Goal: Contribute content

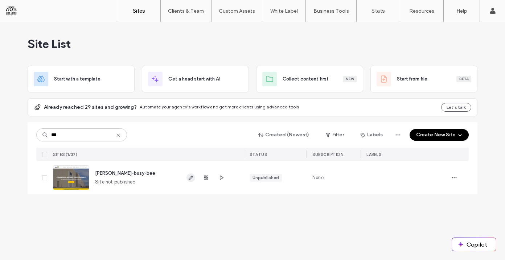
type input "***"
click at [193, 177] on use "button" at bounding box center [191, 178] width 4 height 4
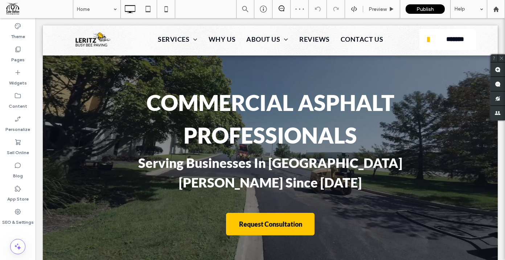
click at [46, 66] on div at bounding box center [270, 144] width 455 height 266
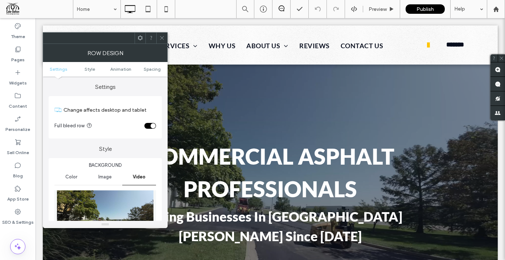
click at [139, 177] on span "Video" at bounding box center [139, 177] width 13 height 6
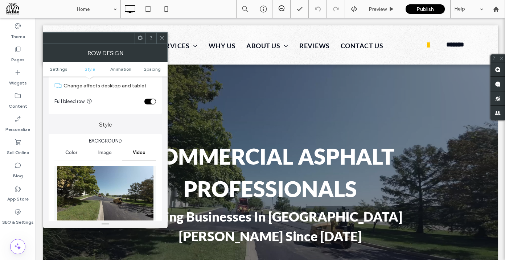
scroll to position [68, 0]
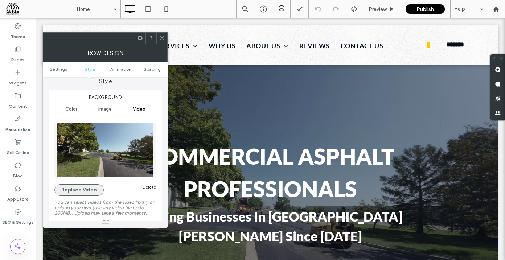
click at [83, 185] on button "Replace Video" at bounding box center [78, 190] width 49 height 12
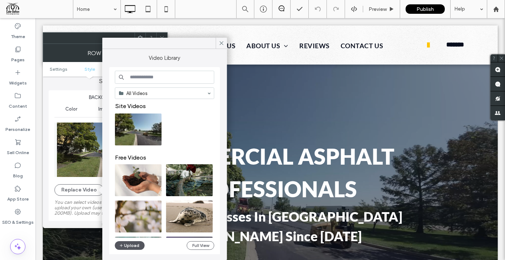
click at [135, 245] on button "Upload" at bounding box center [130, 245] width 30 height 9
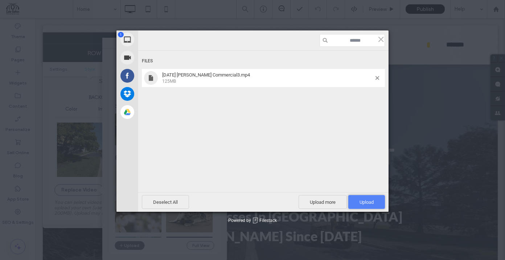
click at [364, 200] on span "Upload 1" at bounding box center [366, 202] width 14 height 5
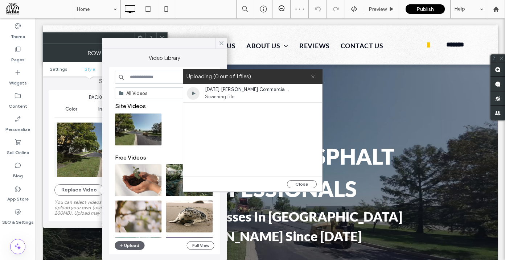
click at [313, 76] on use at bounding box center [312, 76] width 3 height 3
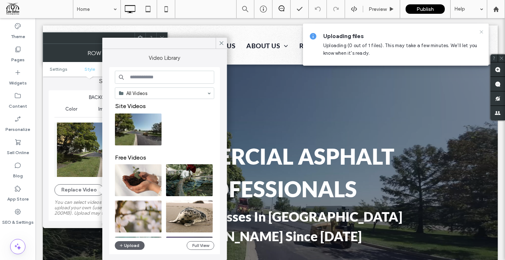
click at [480, 31] on icon at bounding box center [481, 32] width 6 height 6
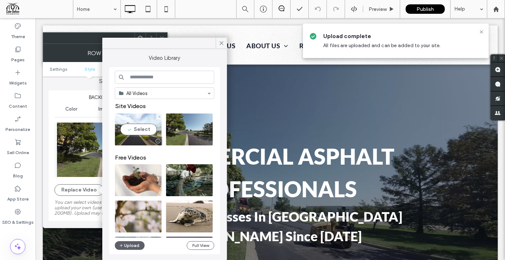
click at [132, 126] on video at bounding box center [138, 130] width 47 height 32
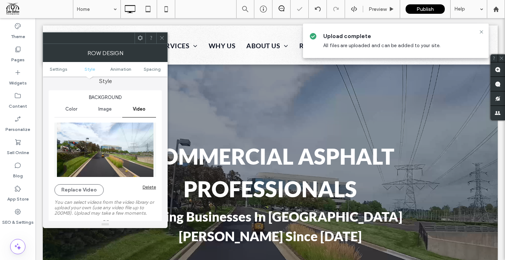
click at [163, 36] on icon at bounding box center [161, 37] width 5 height 5
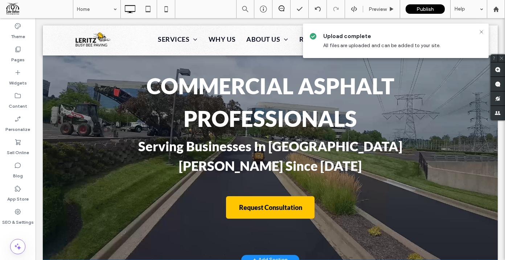
scroll to position [72, 0]
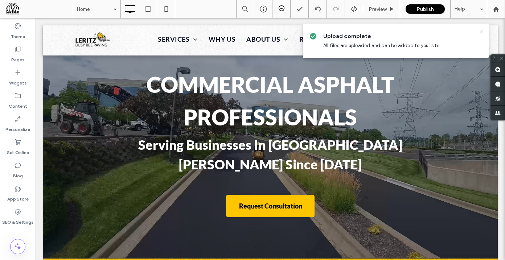
click at [480, 29] on icon at bounding box center [481, 32] width 6 height 6
